Goal: Information Seeking & Learning: Learn about a topic

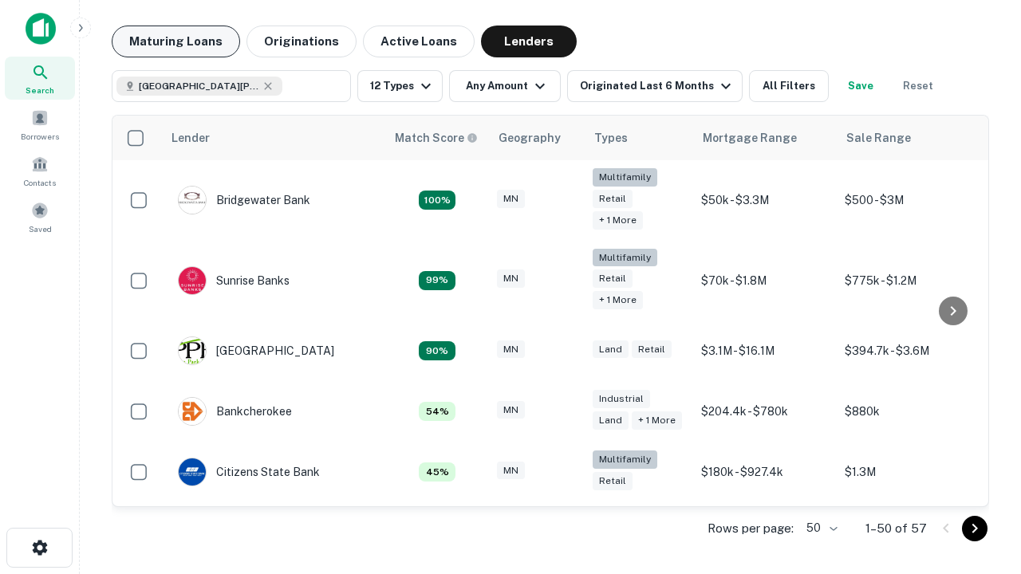
click at [176, 41] on button "Maturing Loans" at bounding box center [176, 42] width 128 height 32
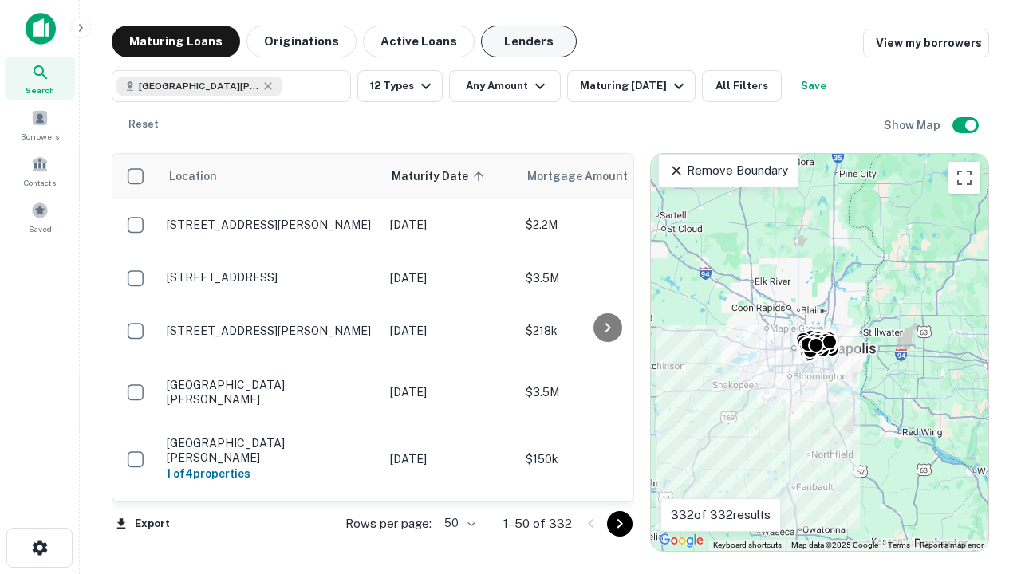
click at [529, 41] on button "Lenders" at bounding box center [529, 42] width 96 height 32
